Goal: Information Seeking & Learning: Learn about a topic

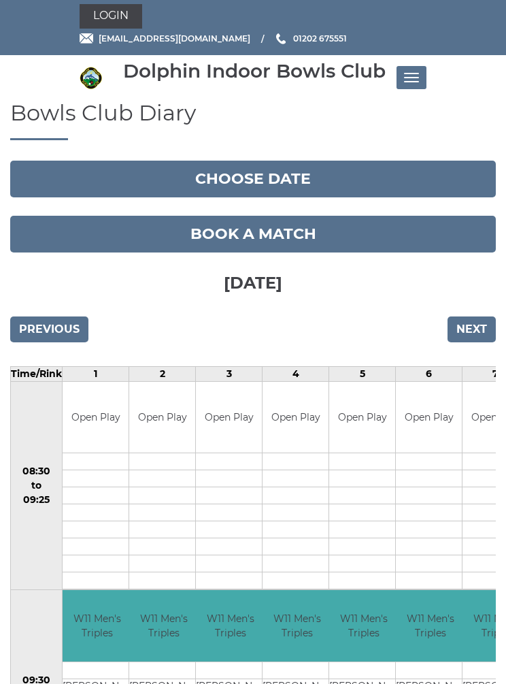
scroll to position [10, 0]
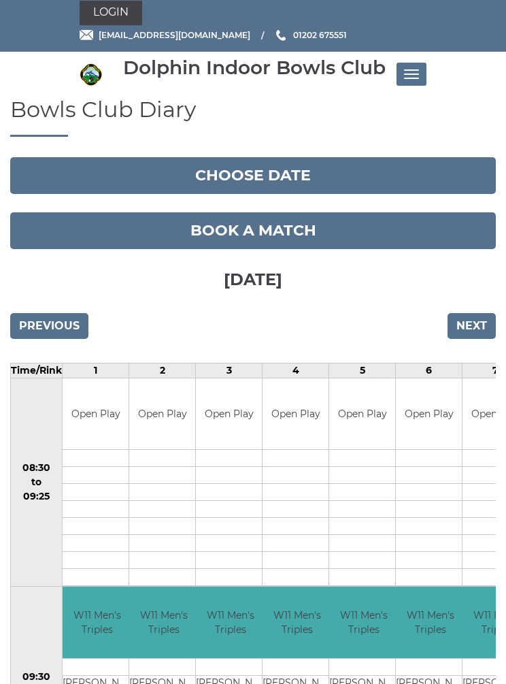
click at [477, 326] on input "Next" at bounding box center [472, 326] width 48 height 26
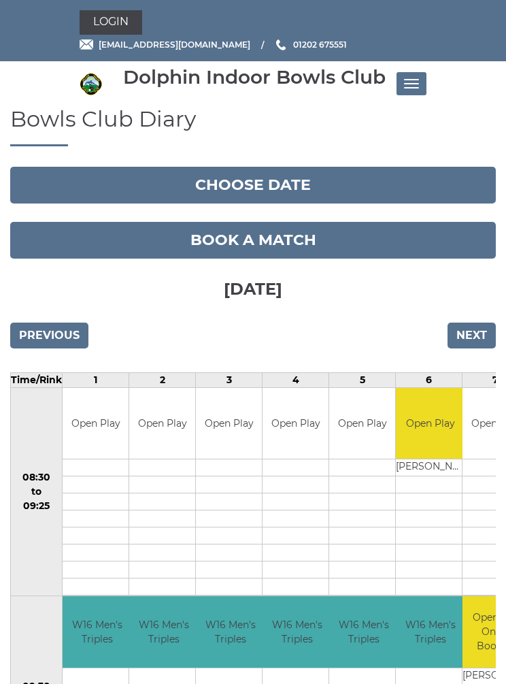
click at [482, 293] on h3 "[DATE]" at bounding box center [253, 286] width 486 height 57
click at [479, 331] on input "Next" at bounding box center [472, 335] width 48 height 26
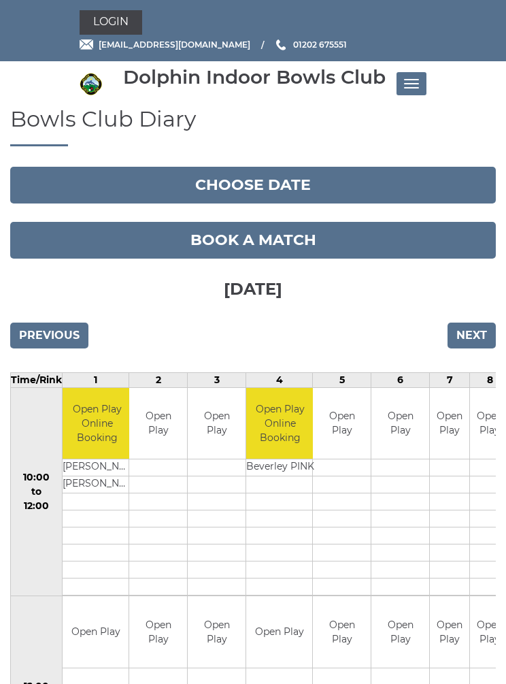
click at [491, 336] on input "Next" at bounding box center [472, 335] width 48 height 26
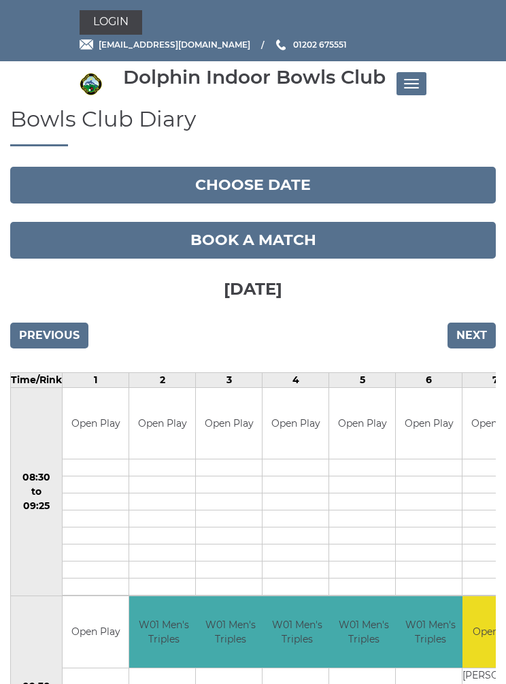
click at [487, 329] on input "Next" at bounding box center [472, 335] width 48 height 26
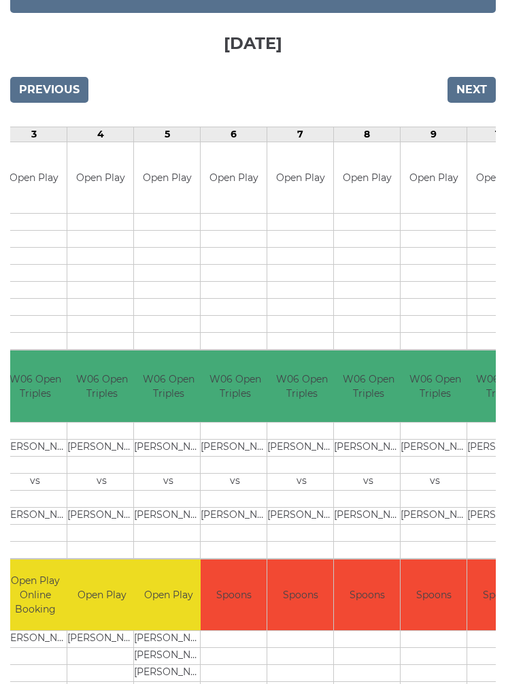
scroll to position [0, 197]
click at [55, 92] on input "Previous" at bounding box center [49, 90] width 78 height 26
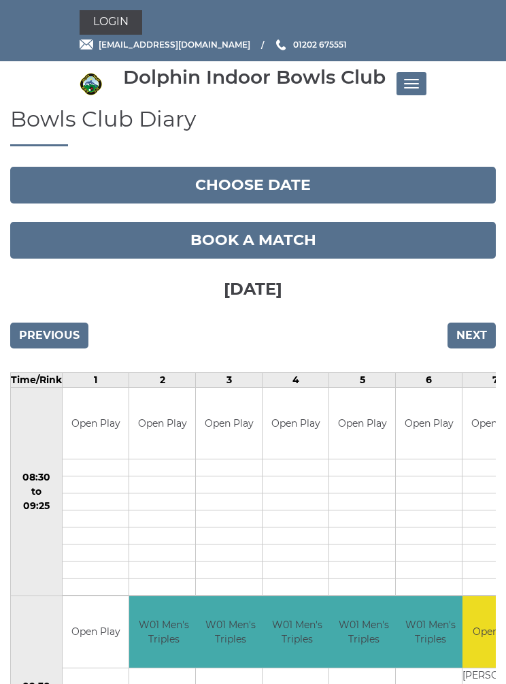
click at [46, 336] on input "Previous" at bounding box center [49, 335] width 78 height 26
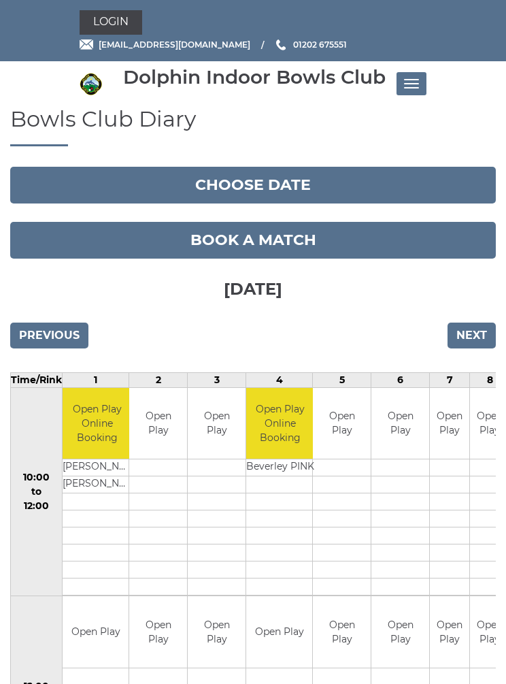
click at [46, 338] on input "Previous" at bounding box center [49, 335] width 78 height 26
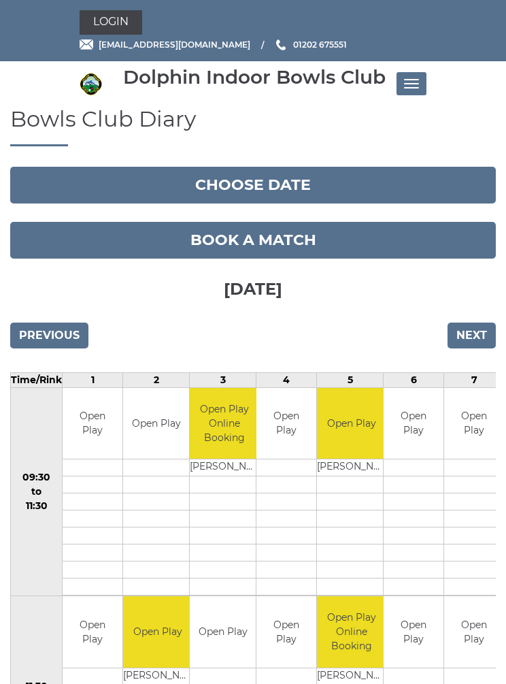
click at [37, 322] on input "Previous" at bounding box center [49, 335] width 78 height 26
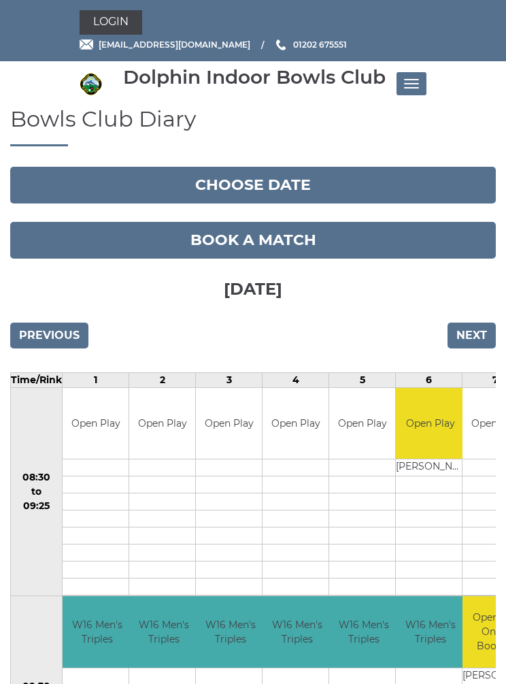
click at [40, 324] on input "Previous" at bounding box center [49, 335] width 78 height 26
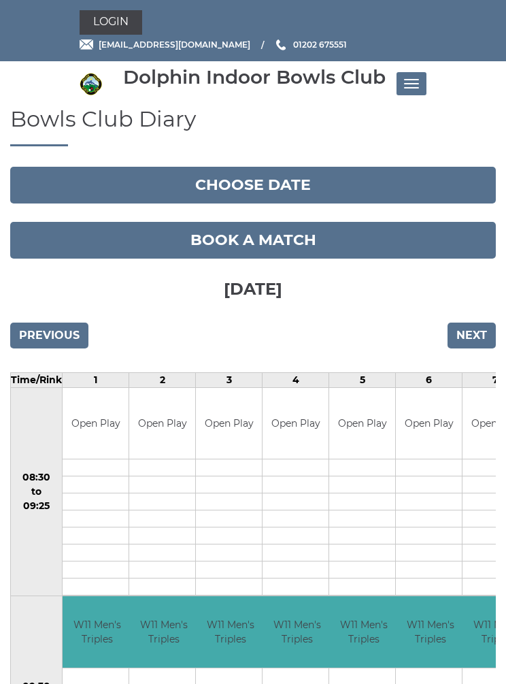
click at [473, 332] on input "Next" at bounding box center [472, 335] width 48 height 26
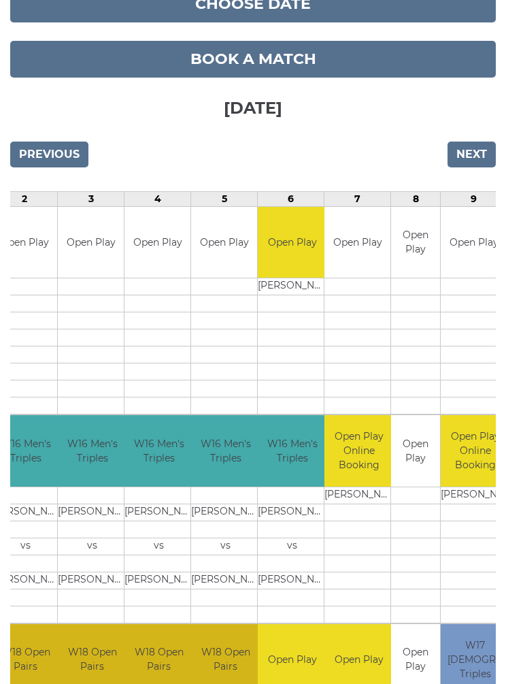
scroll to position [183, 0]
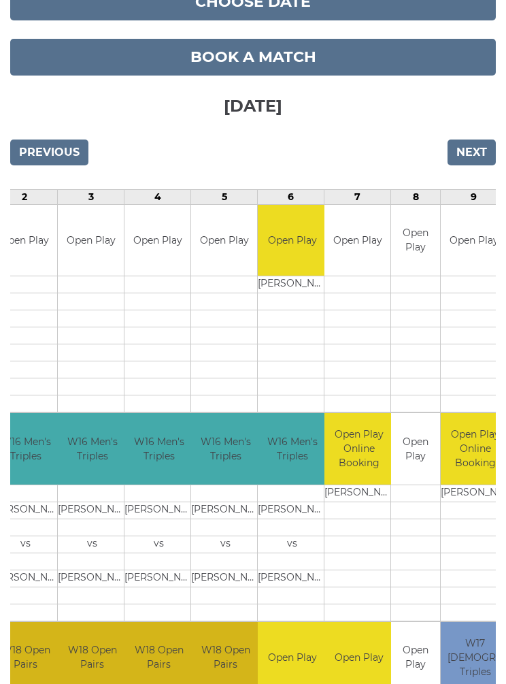
click at [49, 156] on input "Previous" at bounding box center [49, 152] width 78 height 26
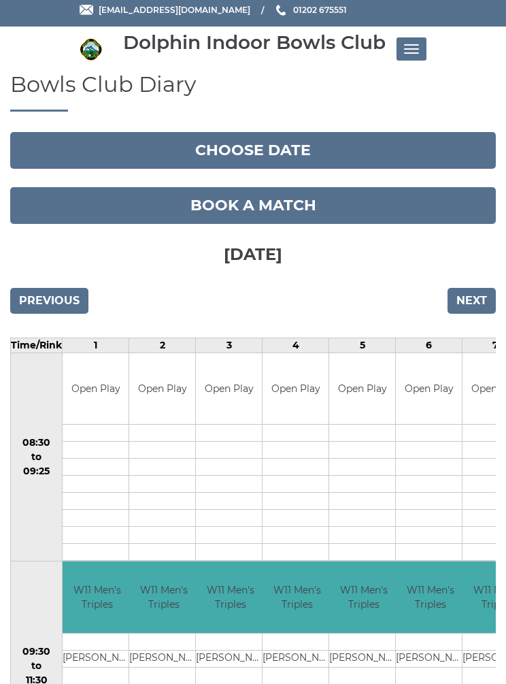
scroll to position [34, 0]
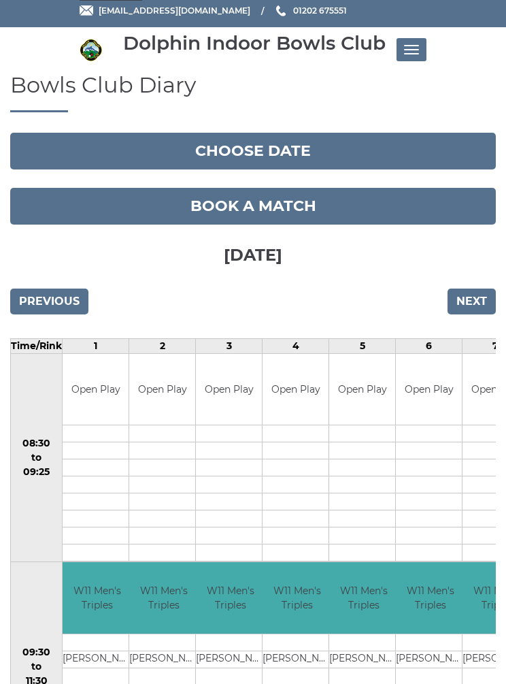
click at [53, 299] on input "Previous" at bounding box center [49, 301] width 78 height 26
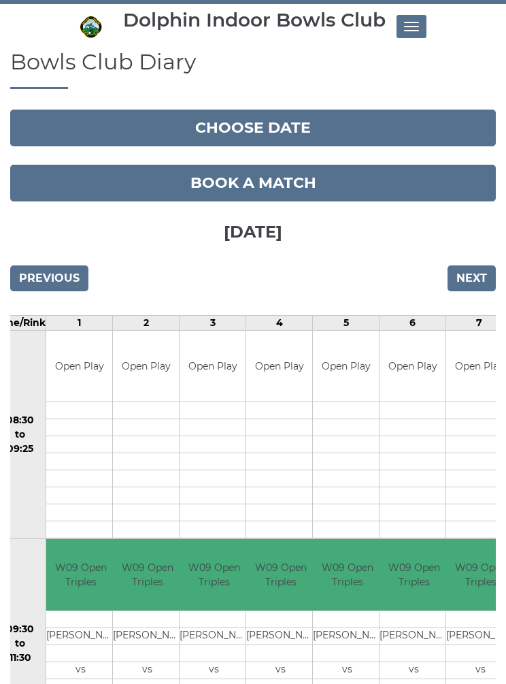
scroll to position [55, 0]
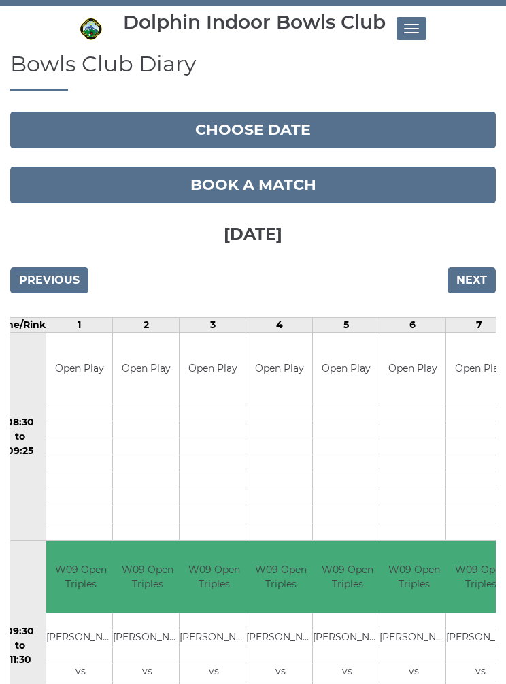
click at [469, 284] on input "Next" at bounding box center [472, 280] width 48 height 26
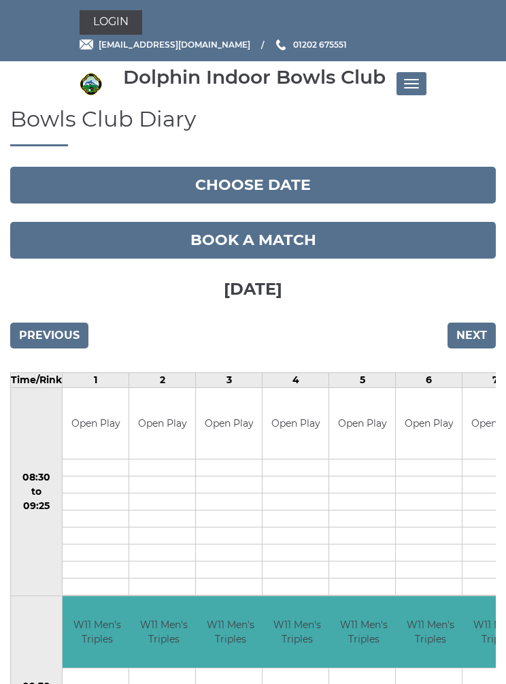
click at [473, 335] on input "Next" at bounding box center [472, 335] width 48 height 26
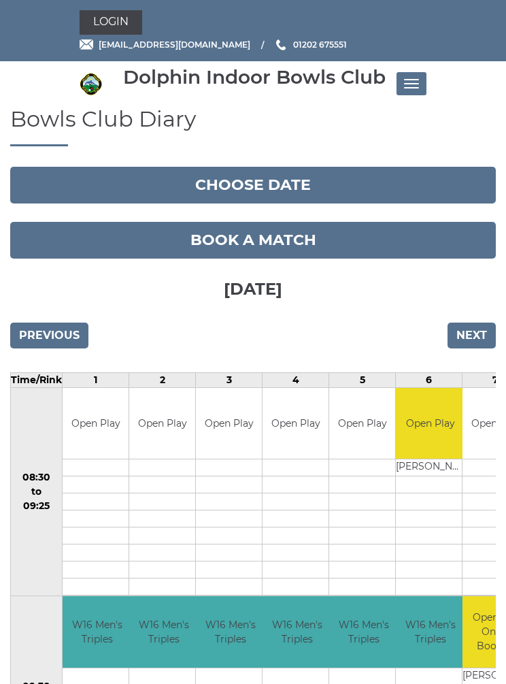
click at [473, 327] on input "Next" at bounding box center [472, 335] width 48 height 26
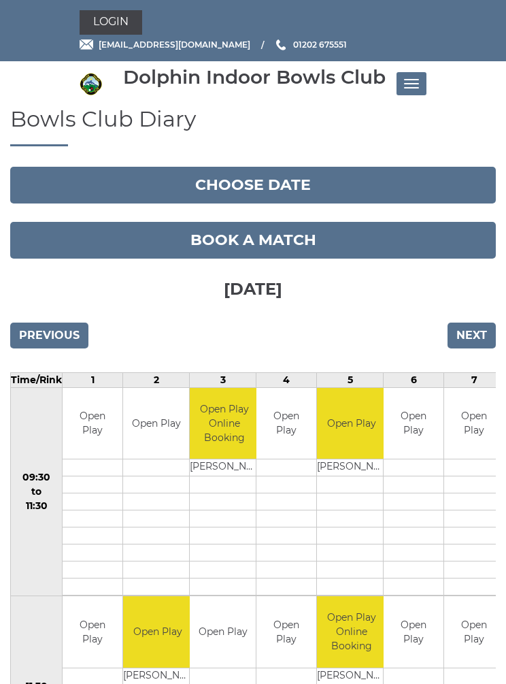
click at [470, 338] on input "Next" at bounding box center [472, 335] width 48 height 26
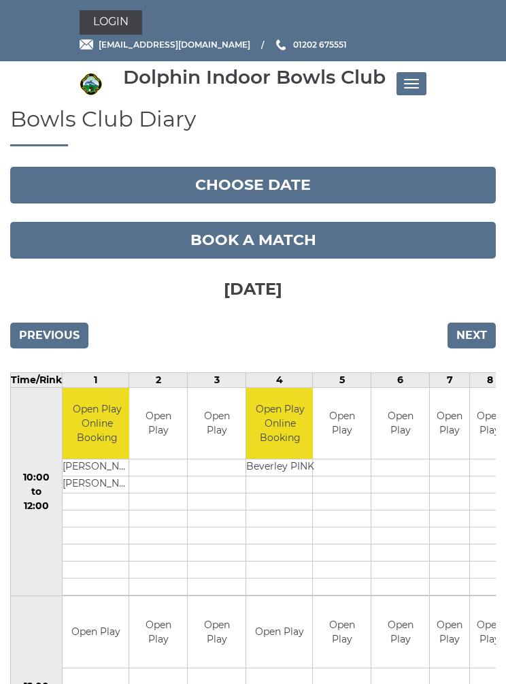
click at [471, 339] on input "Next" at bounding box center [472, 335] width 48 height 26
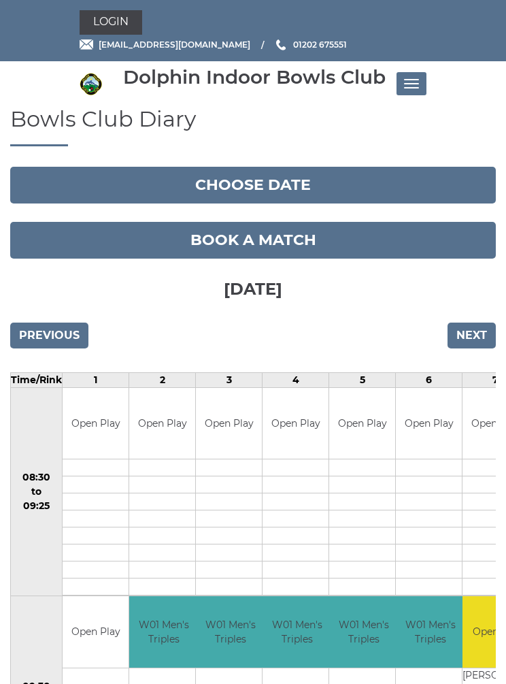
click at [473, 332] on input "Next" at bounding box center [472, 335] width 48 height 26
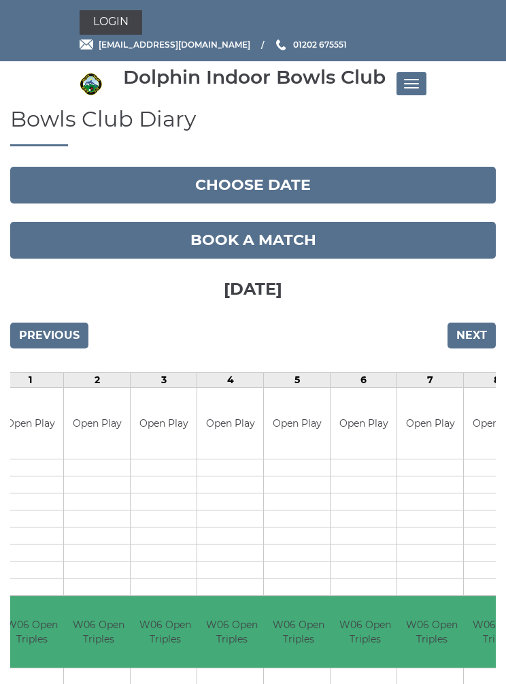
click at [414, 87] on span "Toggle navigation" at bounding box center [414, 87] width 7 height 1
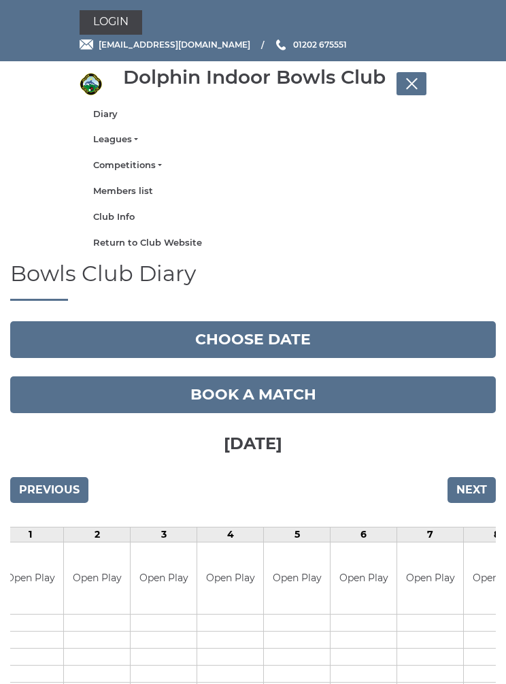
click at [120, 143] on link "Leagues" at bounding box center [253, 139] width 320 height 12
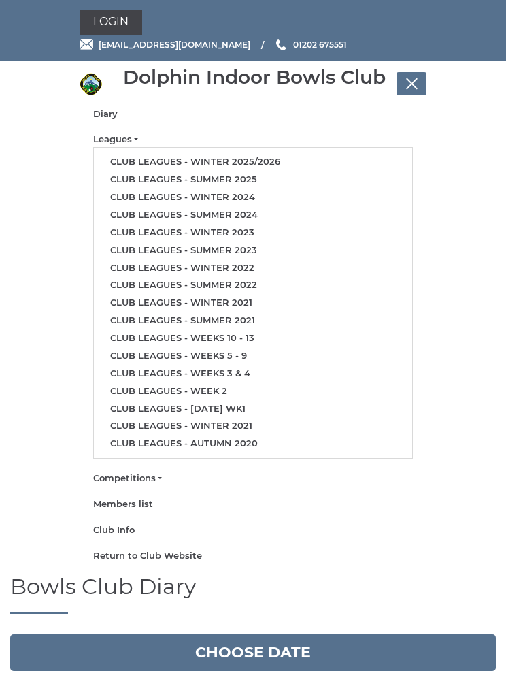
click at [472, 149] on nav "Dolphin Indoor Bowls Club Diary Leagues Club leagues - Winter 2025/2026 Club le…" at bounding box center [253, 317] width 506 height 513
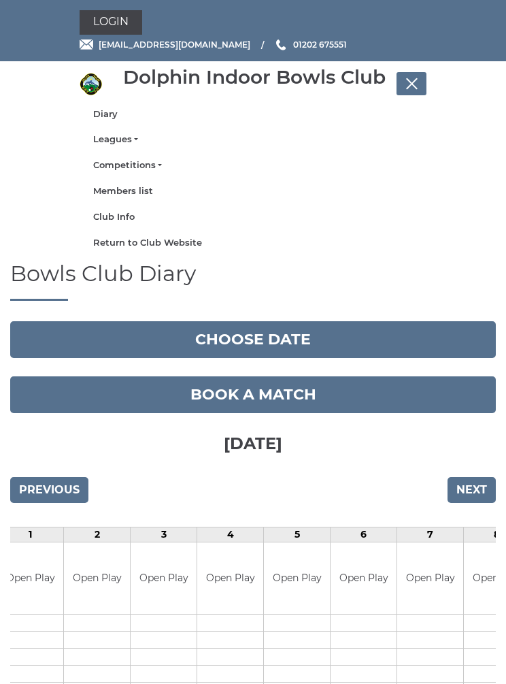
click at [123, 137] on link "Leagues" at bounding box center [253, 139] width 320 height 12
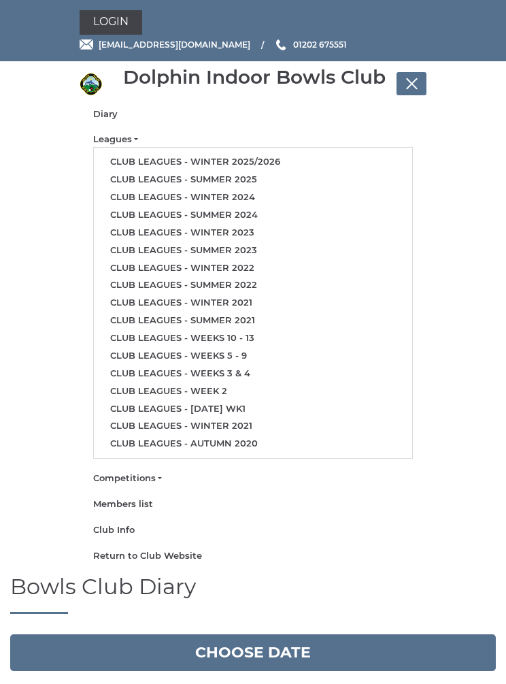
click at [225, 158] on link "Club leagues - Winter 2025/2026" at bounding box center [253, 162] width 318 height 18
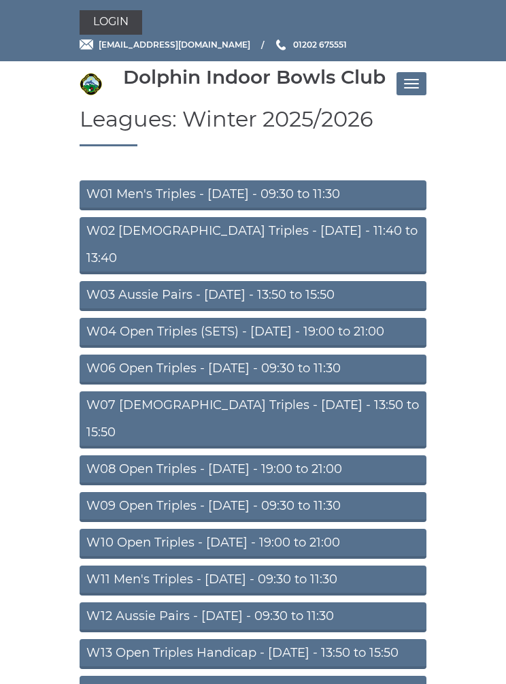
click at [327, 492] on link "W09 Open Triples - [DATE] - 09:30 to 11:30" at bounding box center [253, 507] width 347 height 30
click at [312, 492] on link "W09 Open Triples - [DATE] - 09:30 to 11:30" at bounding box center [253, 507] width 347 height 30
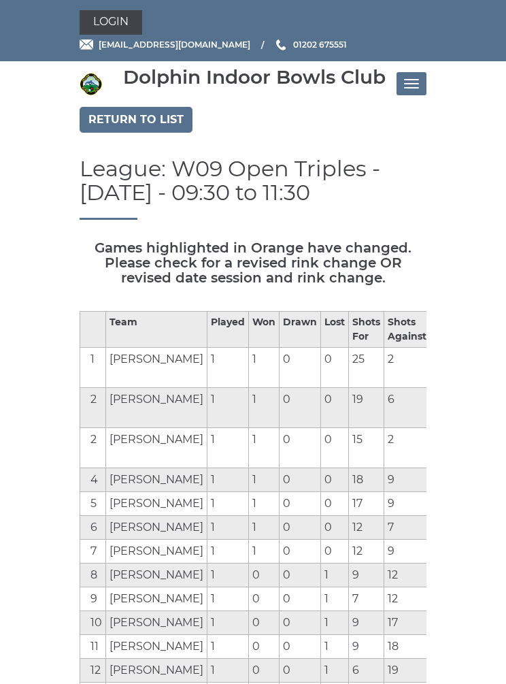
click at [414, 85] on button "Toggle navigation" at bounding box center [411, 83] width 30 height 23
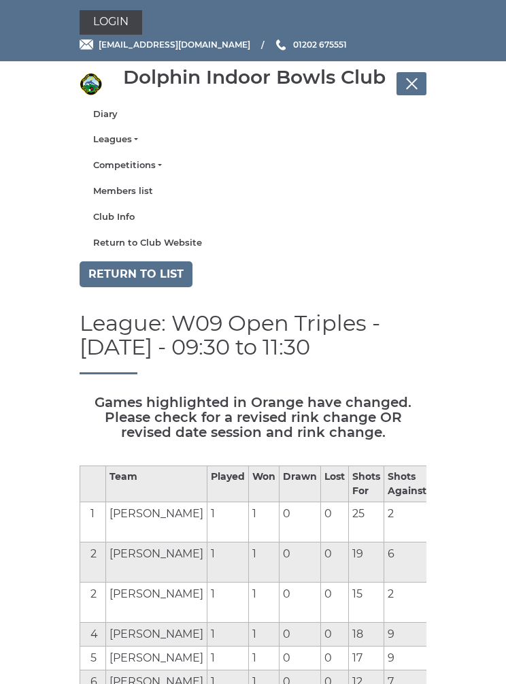
click at [123, 141] on link "Leagues" at bounding box center [253, 139] width 320 height 12
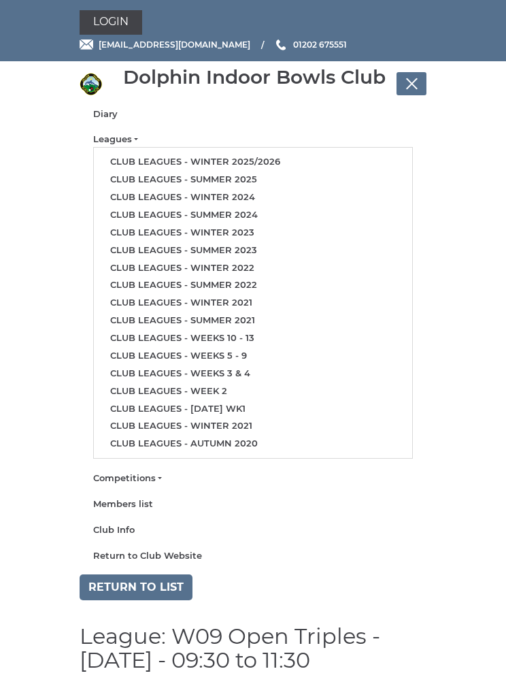
click at [214, 163] on link "Club leagues - Winter 2025/2026" at bounding box center [253, 162] width 318 height 18
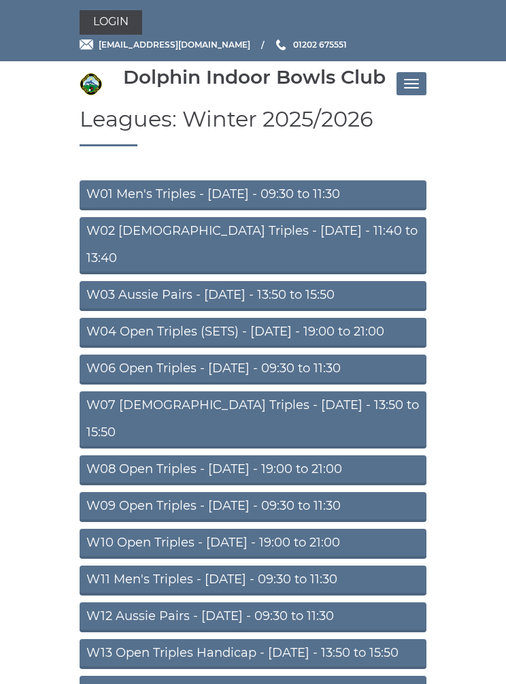
click at [280, 492] on link "W09 Open Triples - [DATE] - 09:30 to 11:30" at bounding box center [253, 507] width 347 height 30
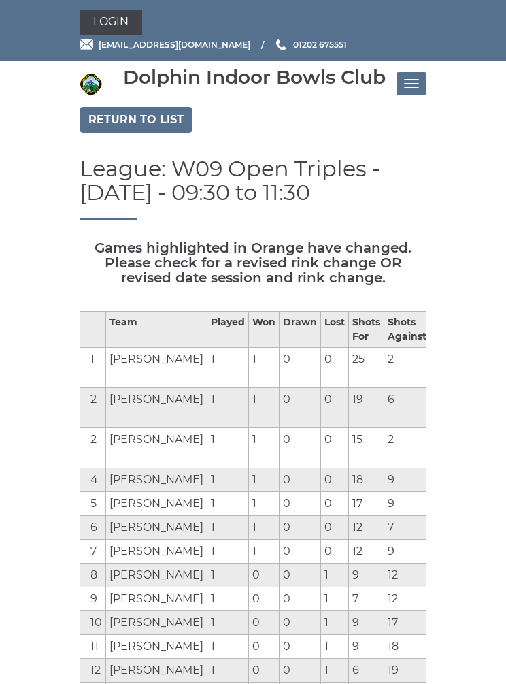
click at [416, 78] on button "Toggle navigation" at bounding box center [411, 83] width 30 height 23
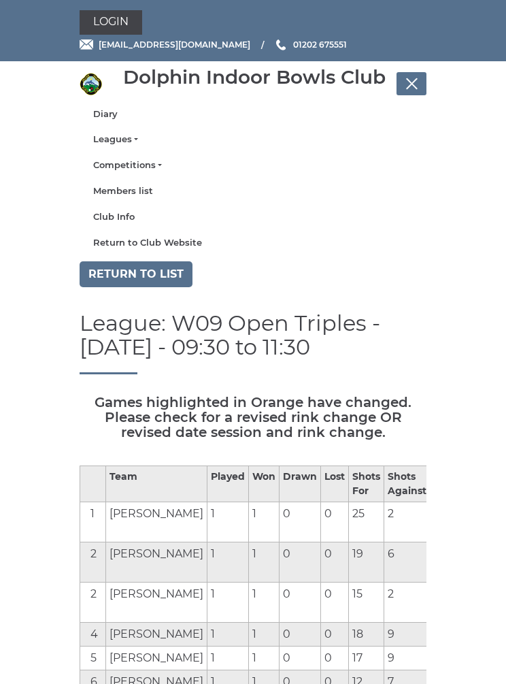
click at [131, 139] on link "Leagues" at bounding box center [253, 139] width 320 height 12
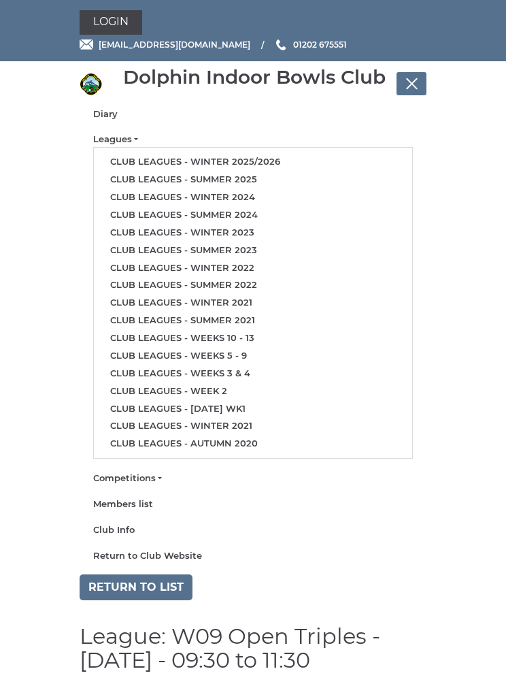
click at [220, 159] on link "Club leagues - Winter 2025/2026" at bounding box center [253, 162] width 318 height 18
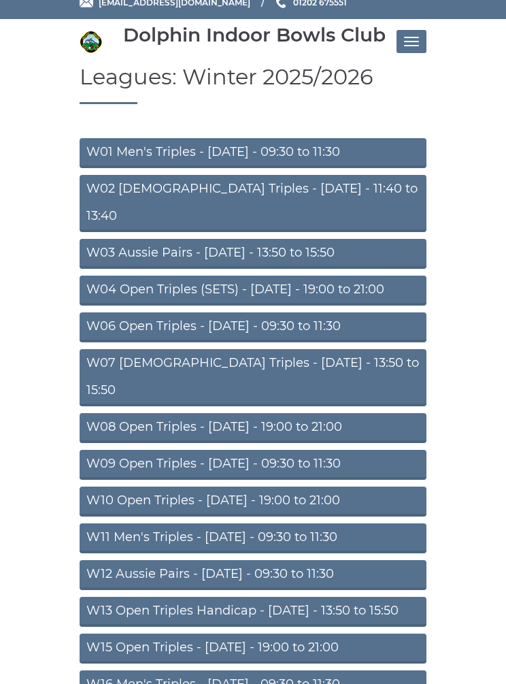
scroll to position [41, 0]
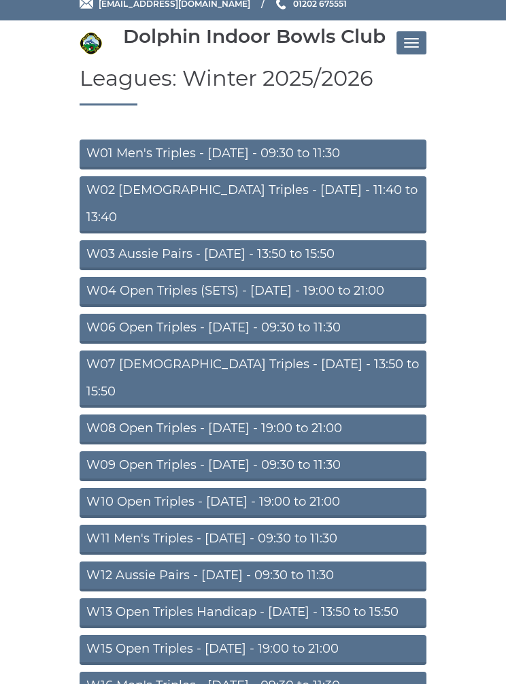
click at [286, 314] on link "W06 Open Triples - [DATE] - 09:30 to 11:30" at bounding box center [253, 329] width 347 height 30
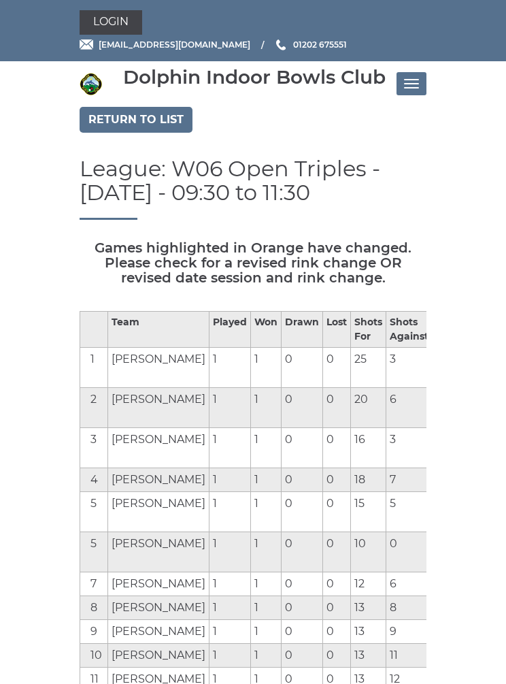
click at [412, 82] on button "Toggle navigation" at bounding box center [411, 83] width 30 height 23
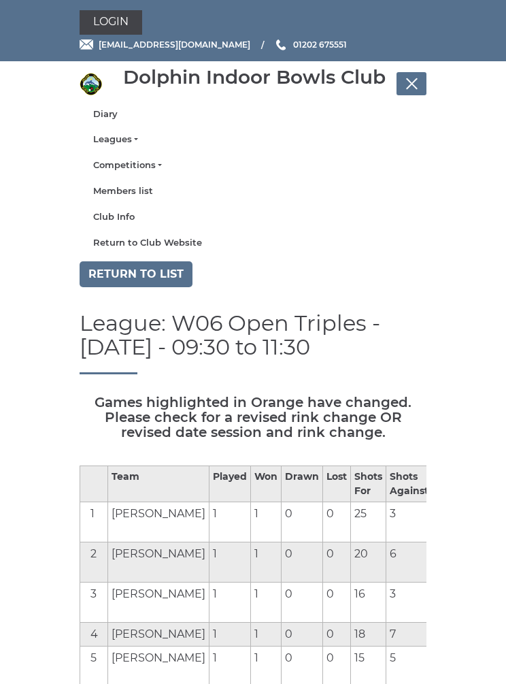
click at [116, 139] on link "Leagues" at bounding box center [253, 139] width 320 height 12
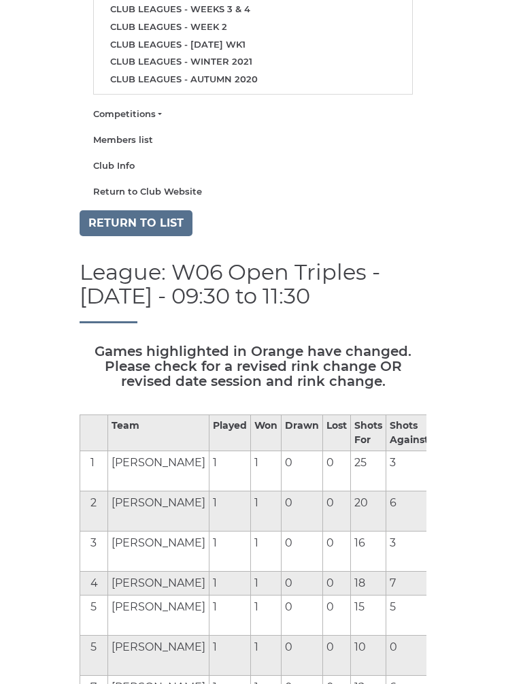
scroll to position [360, 0]
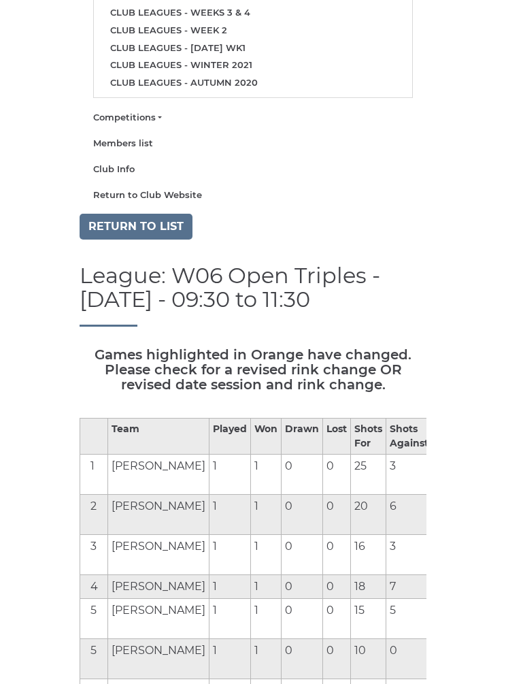
click at [141, 217] on link "Return to list" at bounding box center [136, 227] width 113 height 26
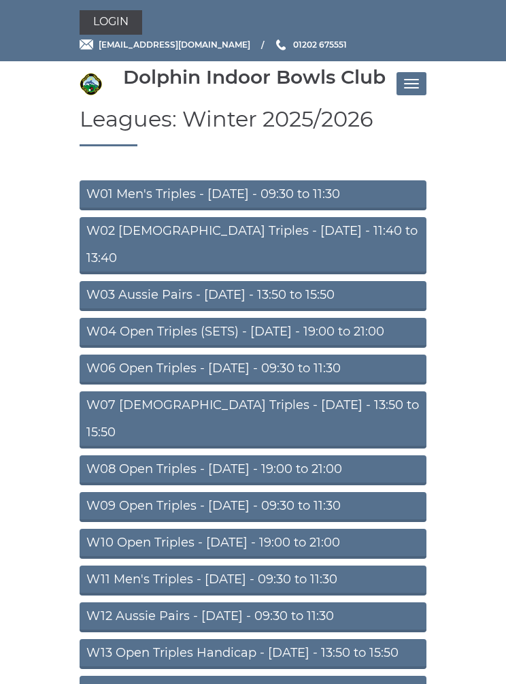
click at [416, 80] on button "Toggle navigation" at bounding box center [411, 83] width 30 height 23
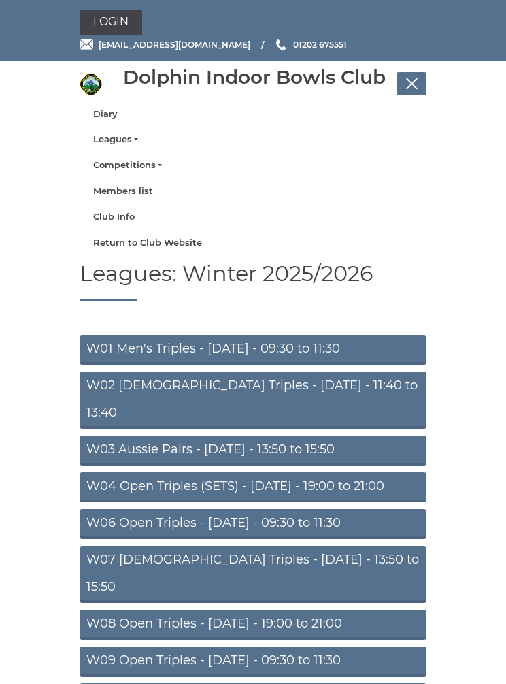
click at [110, 114] on link "Diary" at bounding box center [253, 114] width 320 height 12
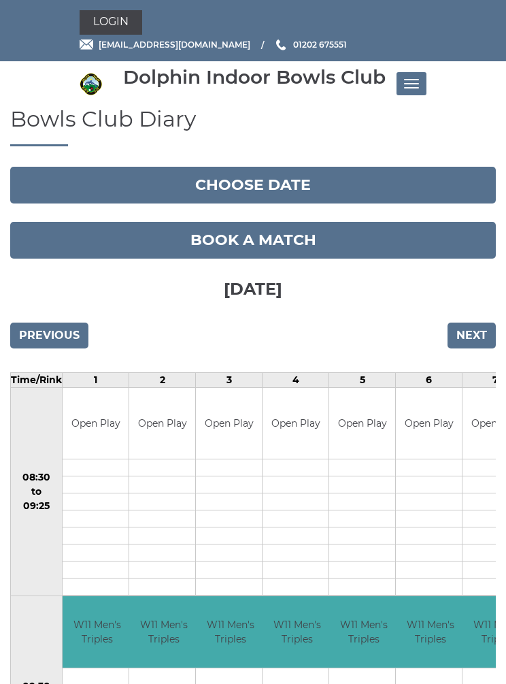
click at [50, 336] on input "Previous" at bounding box center [49, 335] width 78 height 26
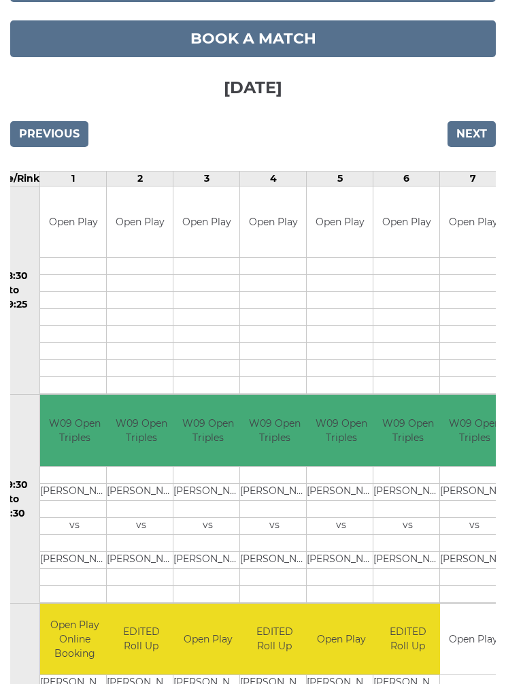
scroll to position [201, 0]
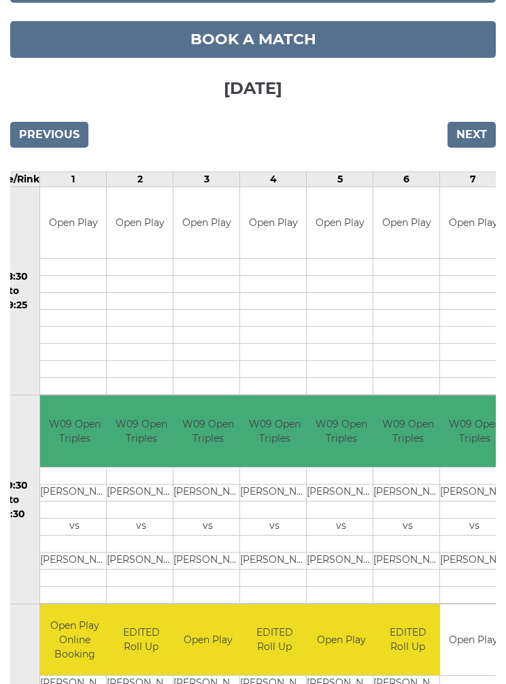
click at [488, 122] on input "Next" at bounding box center [472, 135] width 48 height 26
click at [473, 122] on input "Next" at bounding box center [472, 135] width 48 height 26
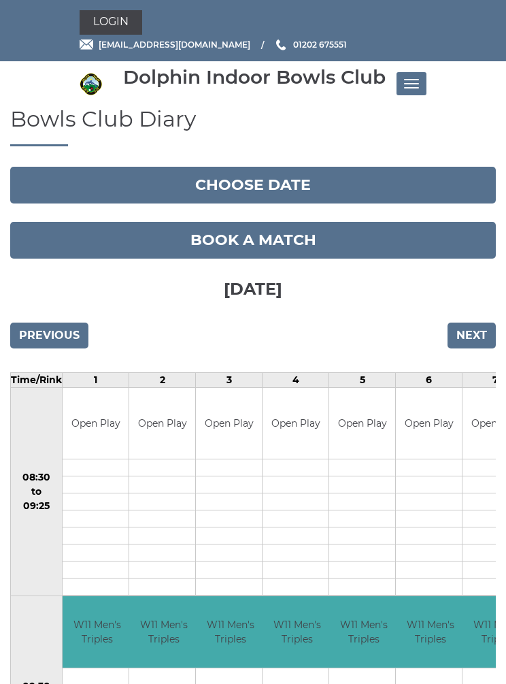
click at [476, 339] on input "Next" at bounding box center [472, 335] width 48 height 26
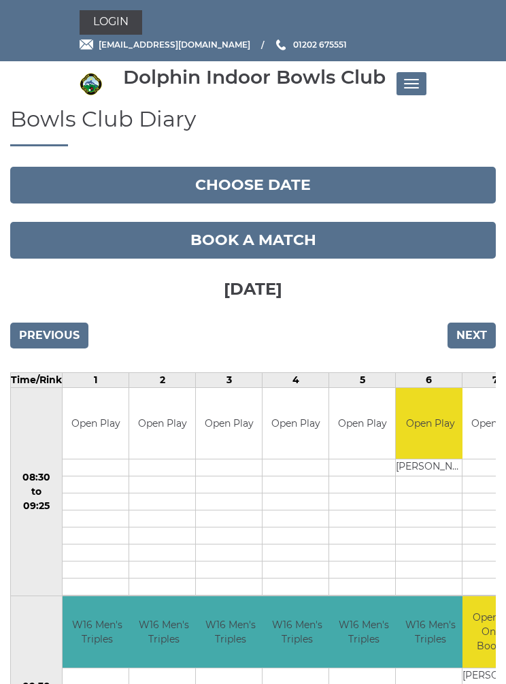
click at [467, 345] on input "Next" at bounding box center [472, 335] width 48 height 26
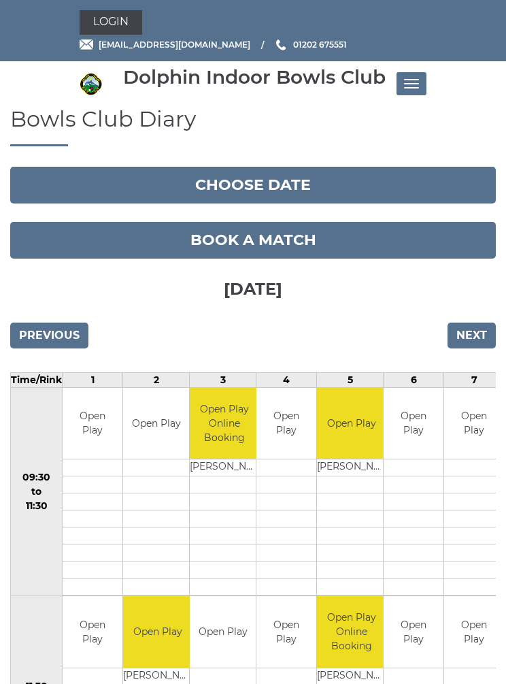
click at [474, 335] on input "Next" at bounding box center [472, 335] width 48 height 26
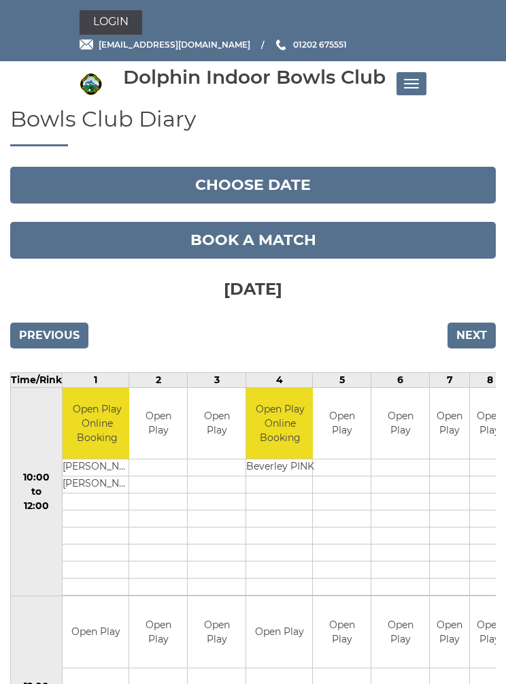
click at [472, 337] on input "Next" at bounding box center [472, 335] width 48 height 26
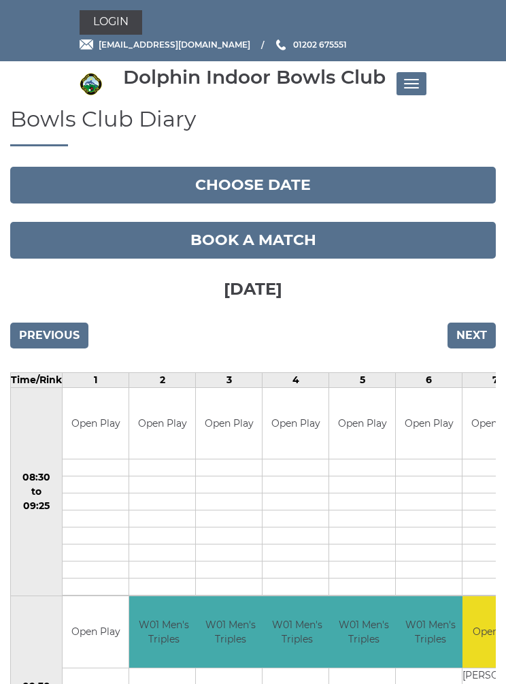
click at [470, 341] on input "Next" at bounding box center [472, 335] width 48 height 26
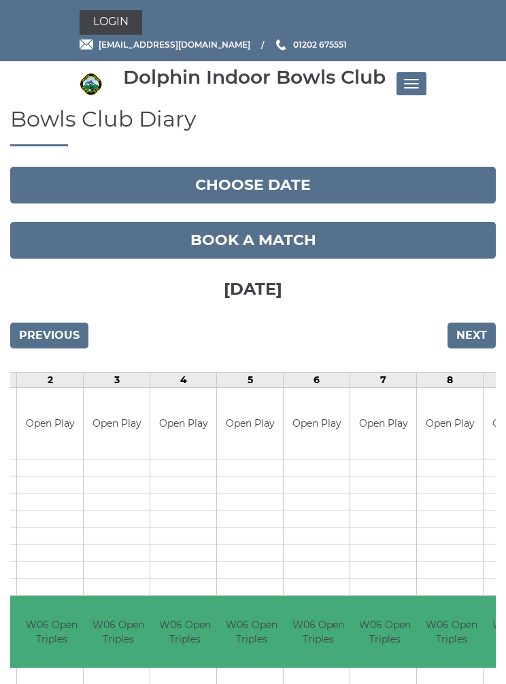
click at [414, 77] on button "Toggle navigation" at bounding box center [411, 83] width 30 height 23
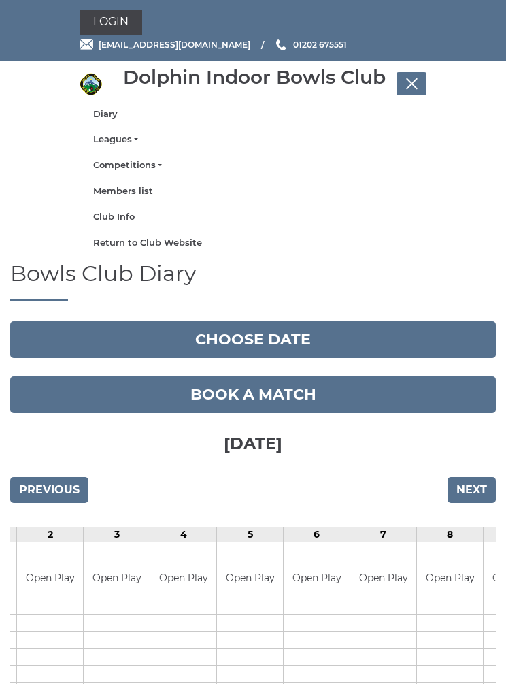
click at [122, 139] on link "Leagues" at bounding box center [253, 139] width 320 height 12
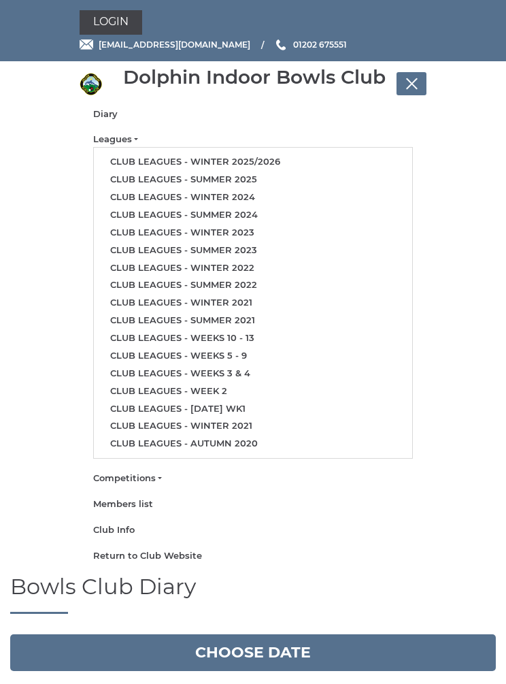
click at [219, 161] on link "Club leagues - Winter 2025/2026" at bounding box center [253, 162] width 318 height 18
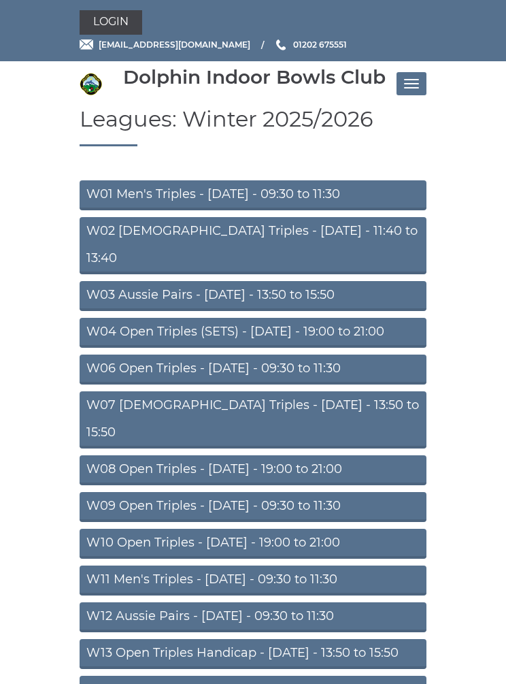
click at [273, 354] on link "W06 Open Triples - Tuesday - 09:30 to 11:30" at bounding box center [253, 369] width 347 height 30
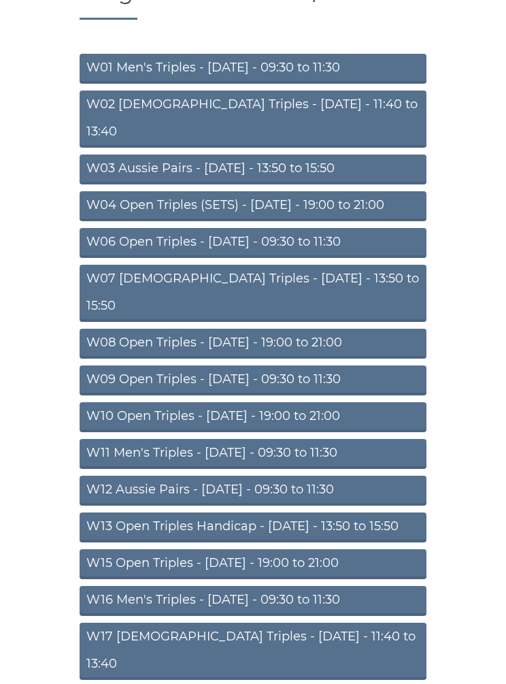
scroll to position [135, 0]
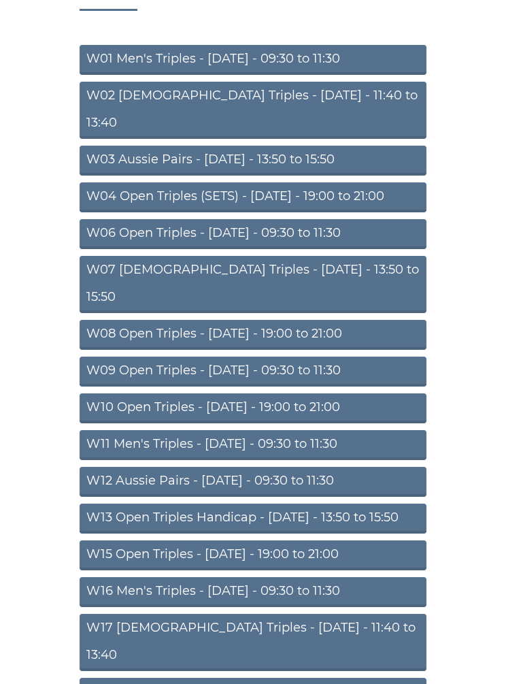
click at [285, 613] on link "W17 [DEMOGRAPHIC_DATA] Triples - [DATE] - 11:40 to 13:40" at bounding box center [253, 641] width 347 height 57
